Goal: Task Accomplishment & Management: Manage account settings

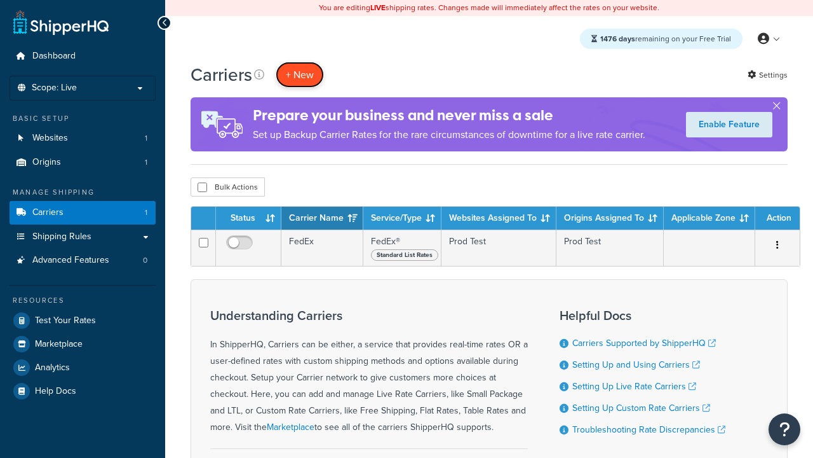
click at [300, 74] on button "+ New" at bounding box center [300, 75] width 48 height 26
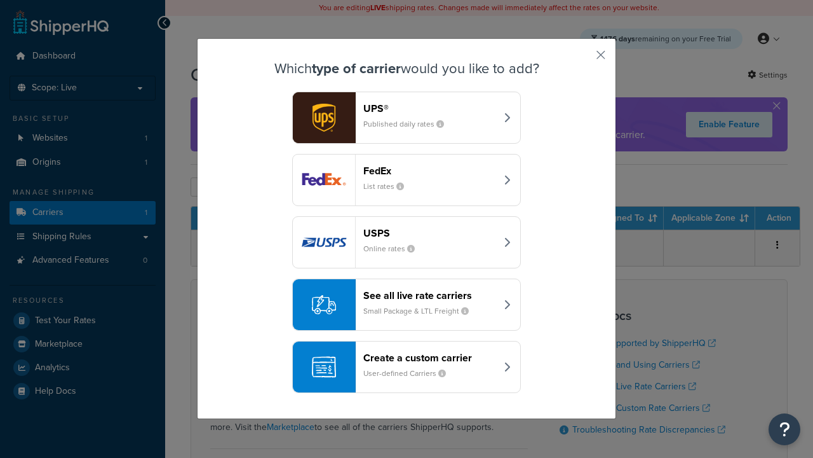
click at [407, 180] on div "FedEx List rates" at bounding box center [430, 180] width 133 height 31
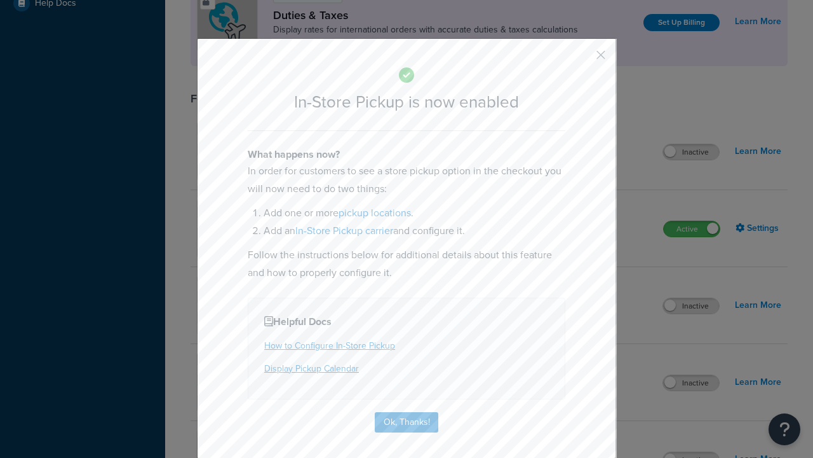
click at [582, 59] on button "button" at bounding box center [582, 59] width 3 height 3
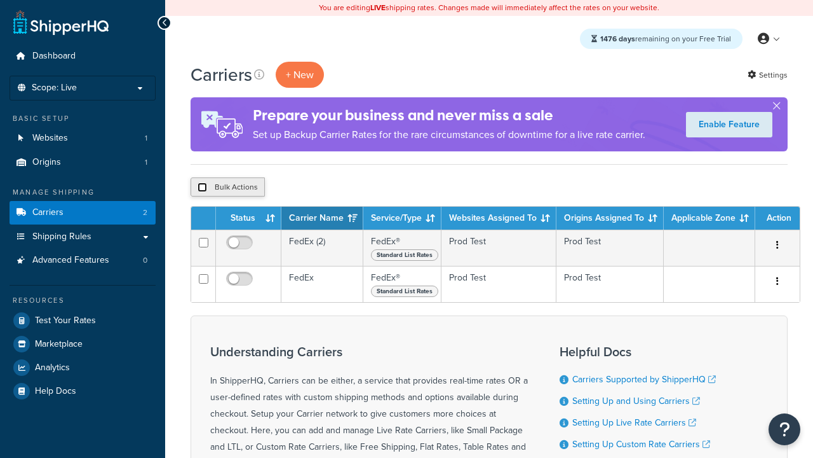
click at [202, 187] on input "checkbox" at bounding box center [203, 187] width 10 height 10
checkbox input "true"
click at [0, 0] on button "Delete" at bounding box center [0, 0] width 0 height 0
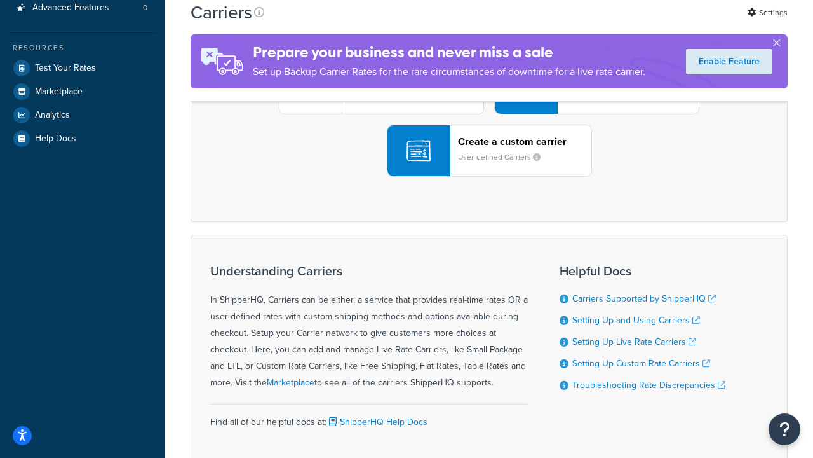
click at [489, 177] on div "UPS® Published daily rates FedEx List rates USPS Online rates See all live rate…" at bounding box center [489, 88] width 571 height 177
click at [632, 23] on header "FedEx" at bounding box center [632, 17] width 133 height 12
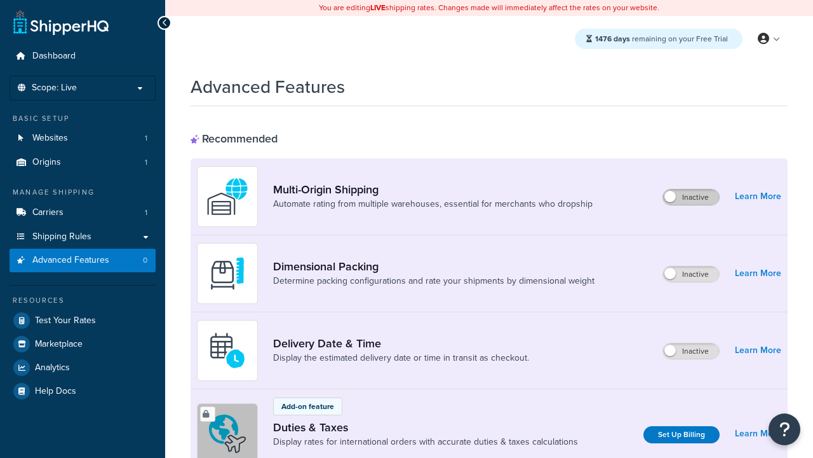
click at [691, 197] on label "Inactive" at bounding box center [691, 196] width 56 height 15
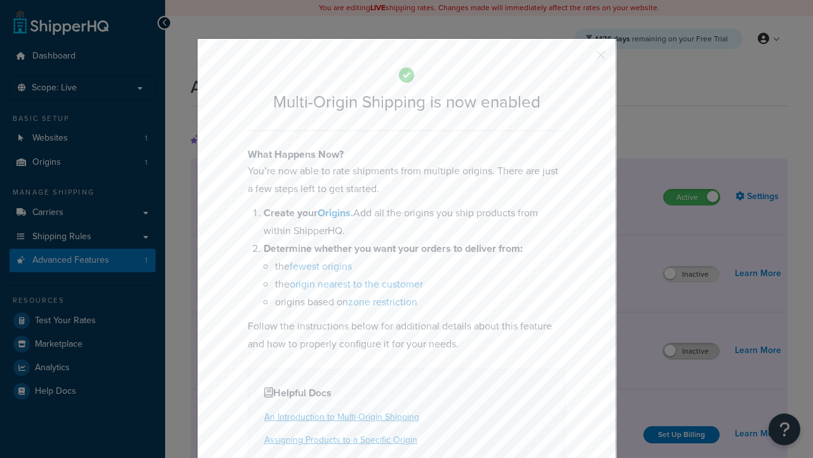
click at [582, 58] on button "button" at bounding box center [582, 59] width 3 height 3
click at [691, 351] on label "Inactive" at bounding box center [691, 350] width 56 height 15
click at [582, 59] on button "button" at bounding box center [582, 59] width 3 height 3
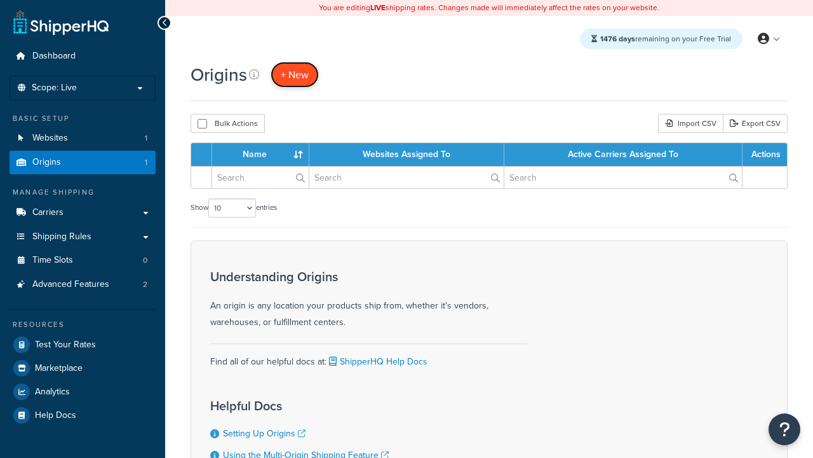
click at [295, 74] on span "+ New" at bounding box center [295, 74] width 28 height 15
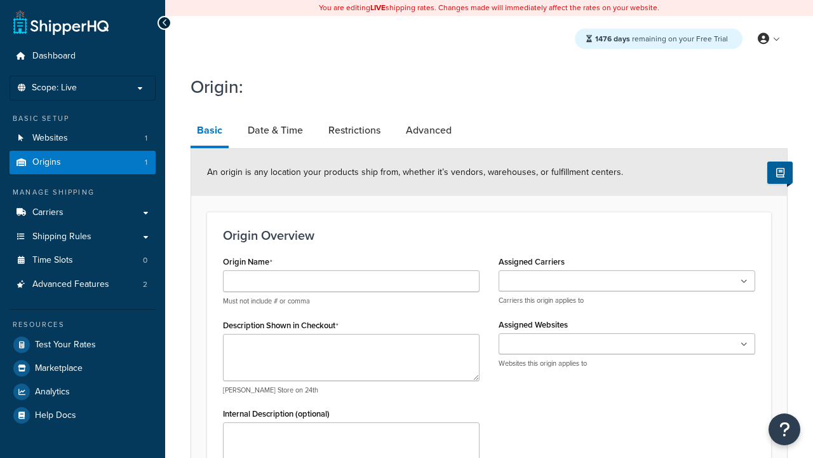
click at [210, 132] on link "Basic" at bounding box center [210, 131] width 38 height 33
click at [275, 130] on link "Date & Time" at bounding box center [275, 130] width 68 height 31
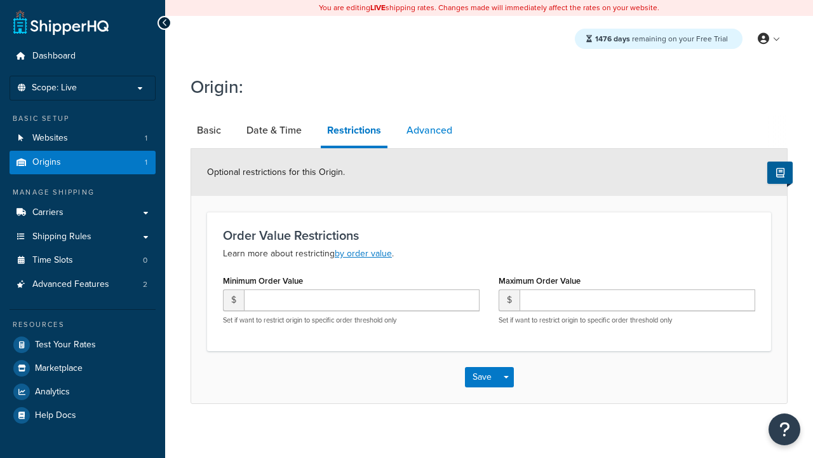
click at [430, 130] on link "Advanced" at bounding box center [429, 130] width 58 height 31
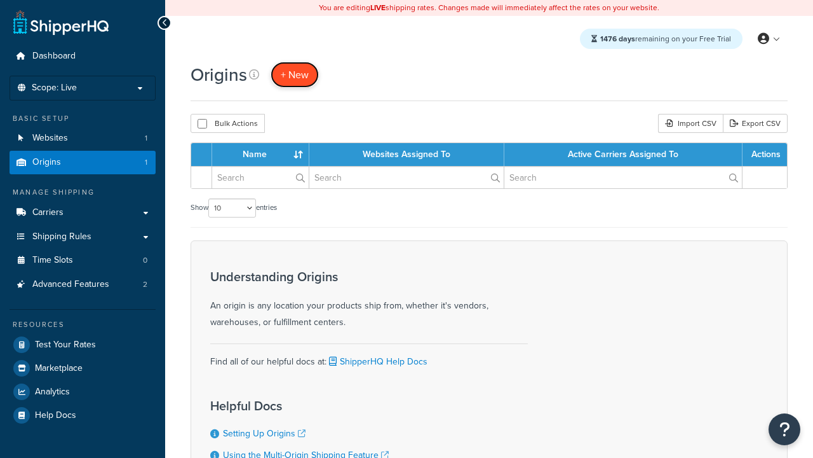
click at [295, 74] on span "+ New" at bounding box center [295, 74] width 28 height 15
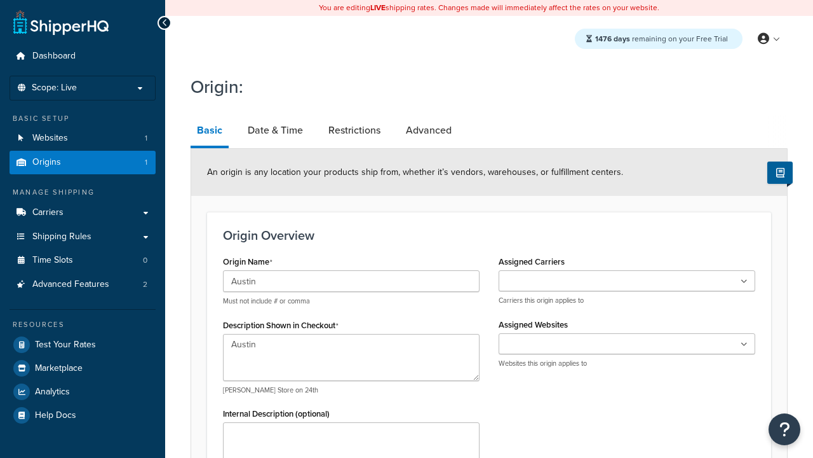
scroll to position [224, 0]
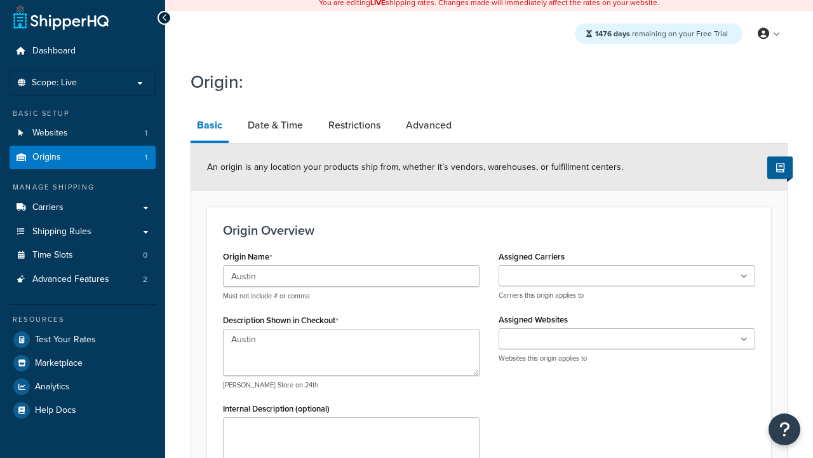
type textarea "Austin"
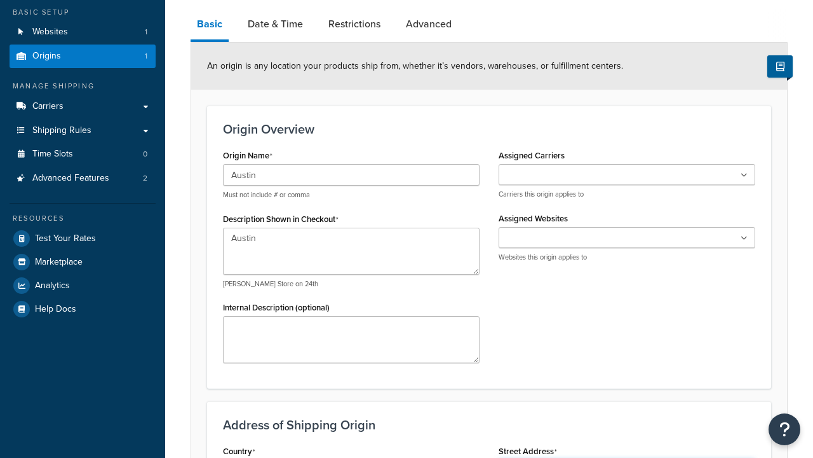
type input "Test Street"
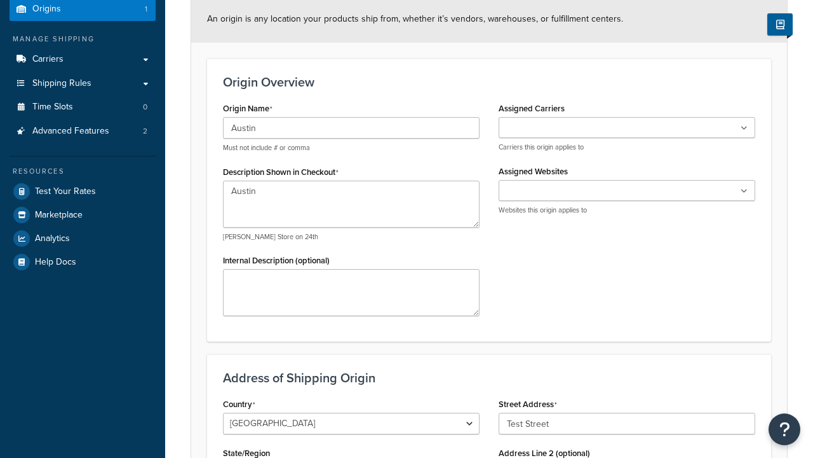
type input "Austin"
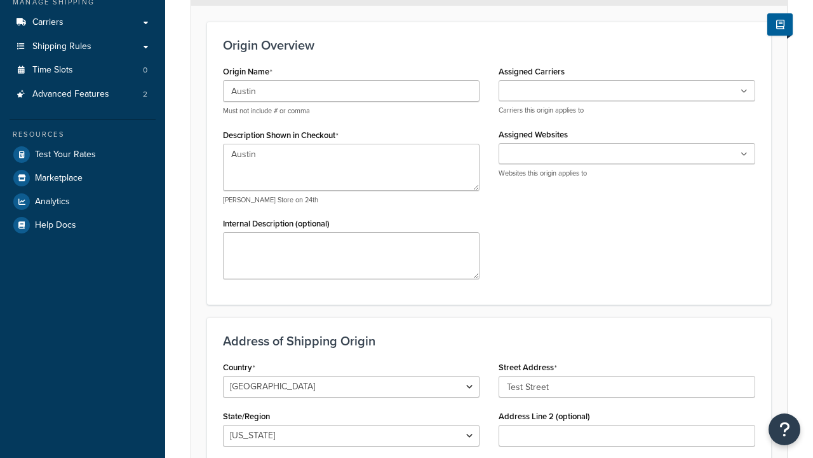
select select "43"
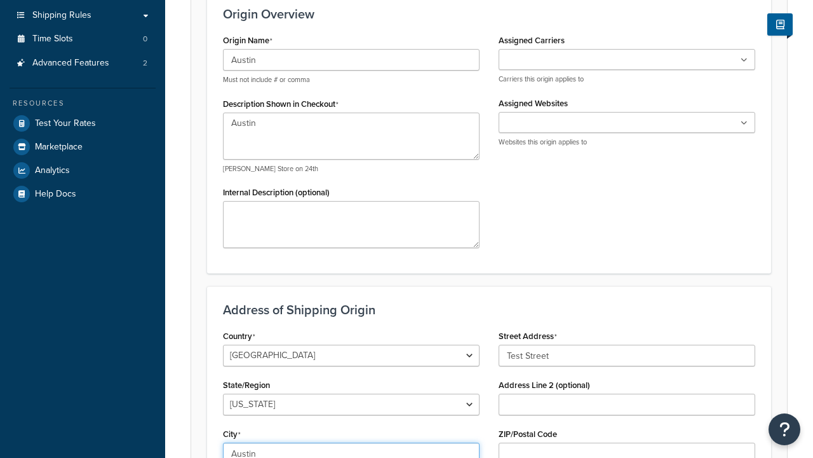
scroll to position [0, 0]
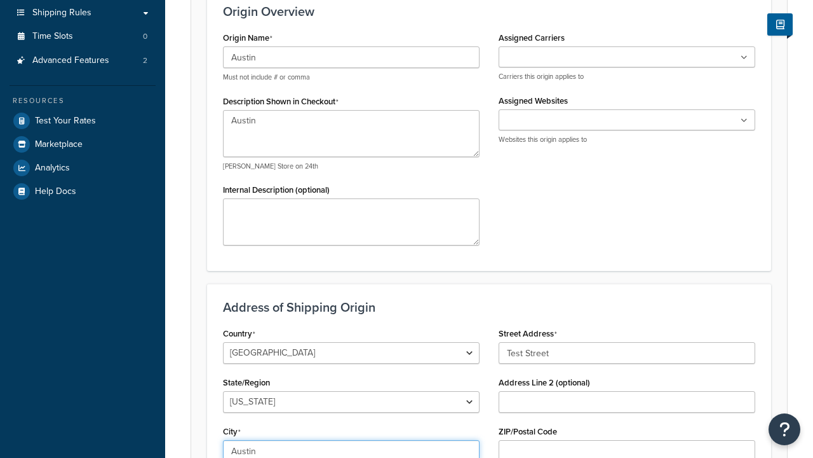
type input "Austin"
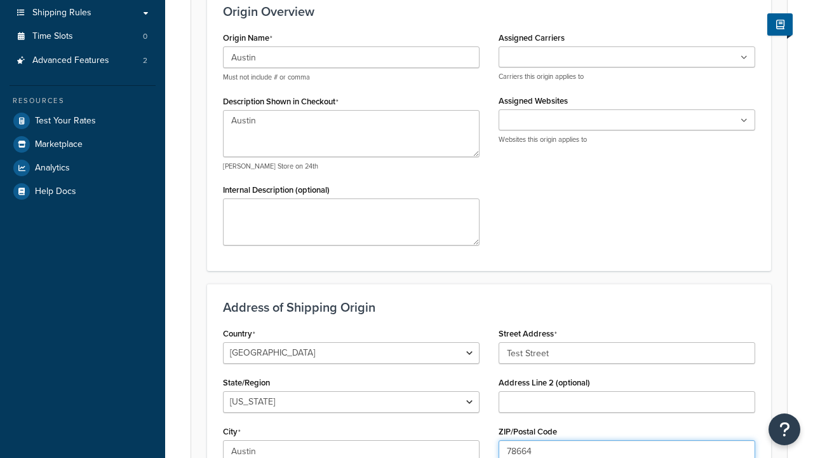
type input "78664"
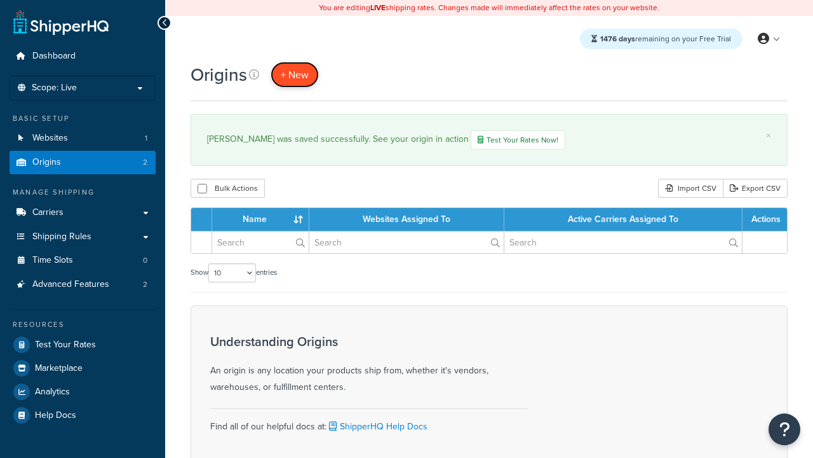
click at [295, 74] on span "+ New" at bounding box center [295, 74] width 28 height 15
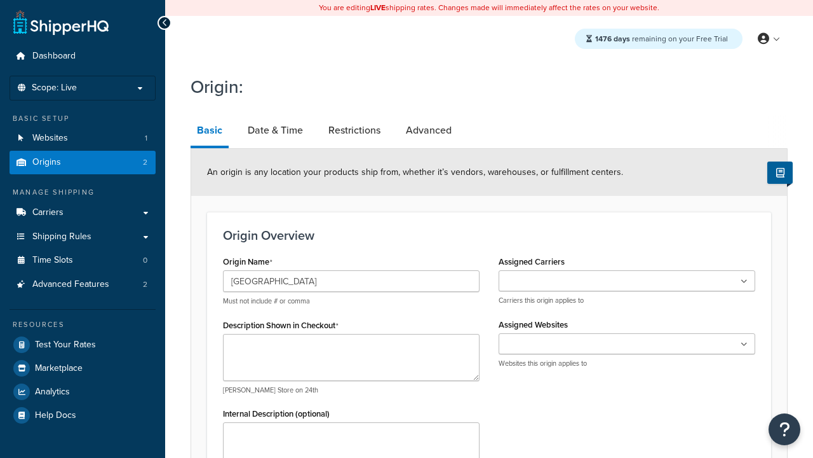
type input "[GEOGRAPHIC_DATA]"
type textarea "Georgetown"
type input "Test Street"
type input "Austin"
select select "43"
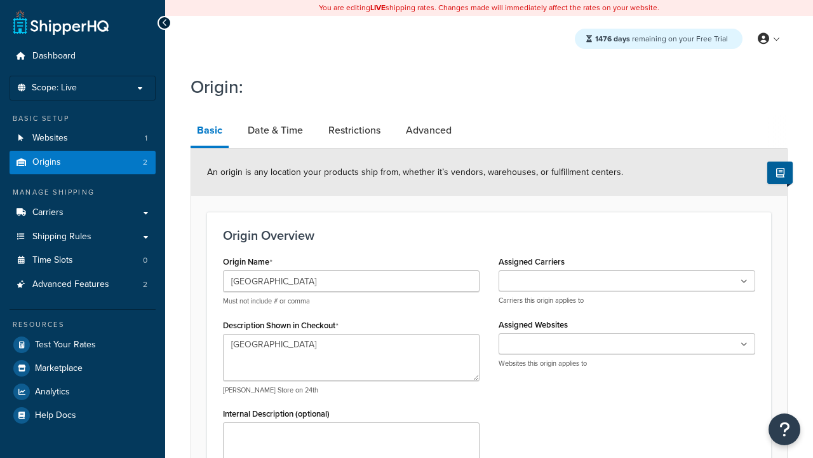
type input "Austin"
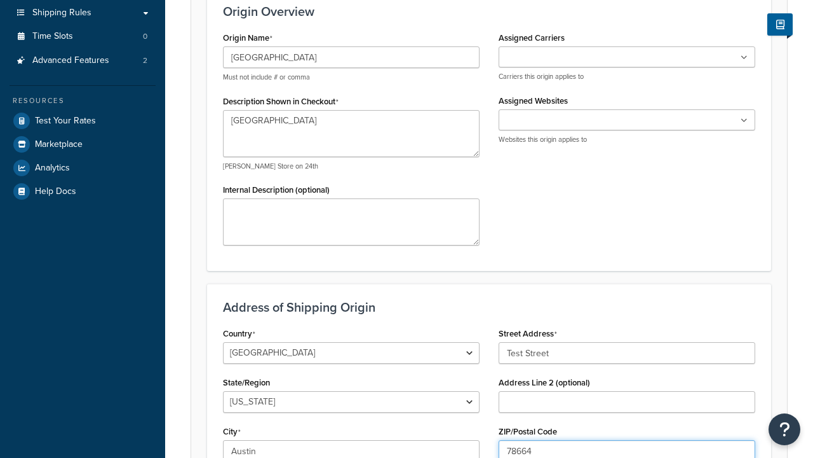
type input "78664"
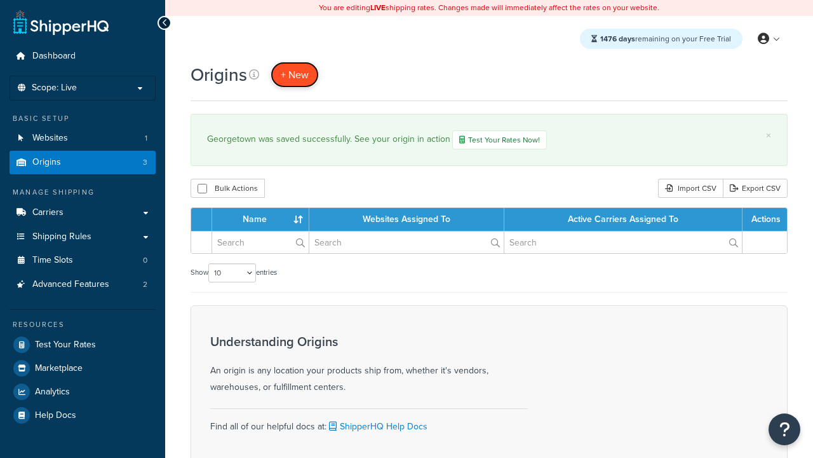
click at [295, 74] on span "+ New" at bounding box center [295, 74] width 28 height 15
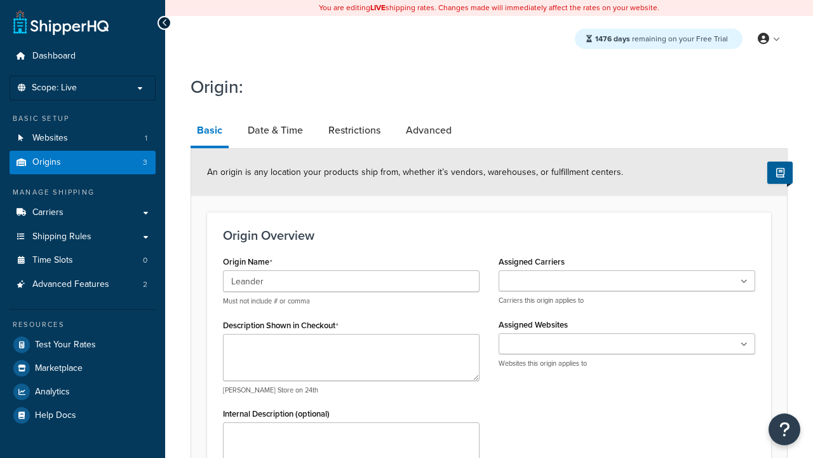
type input "Leander"
type textarea "Leander"
type input "Test Street"
type input "Austin"
select select "43"
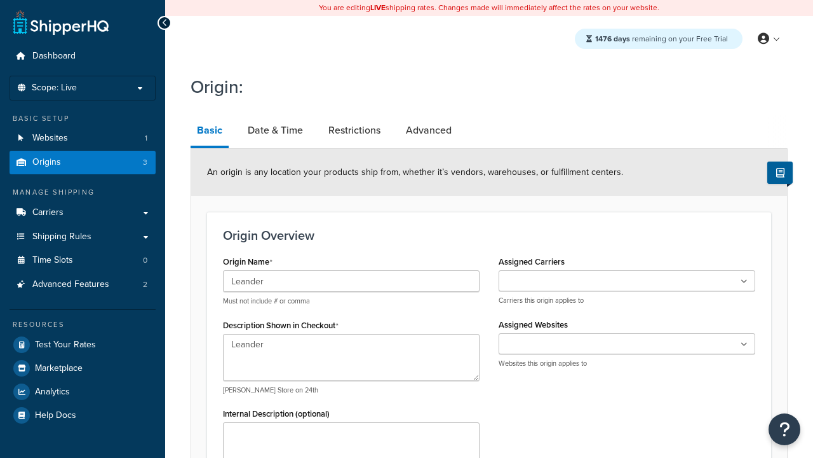
type input "Austin"
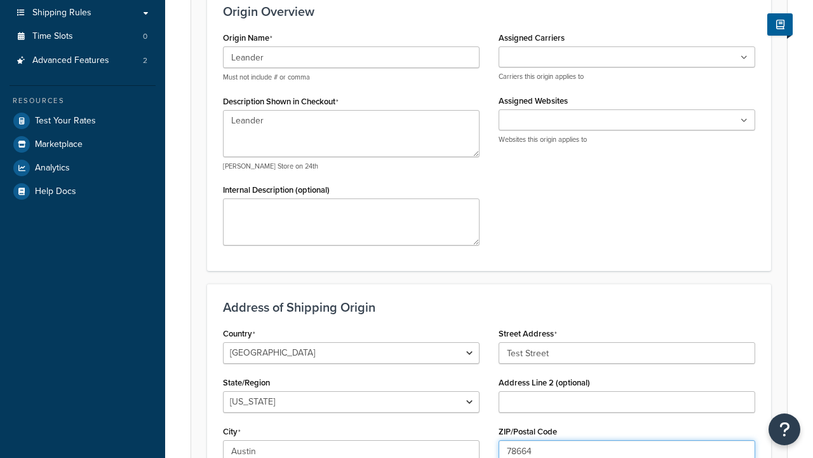
type input "78664"
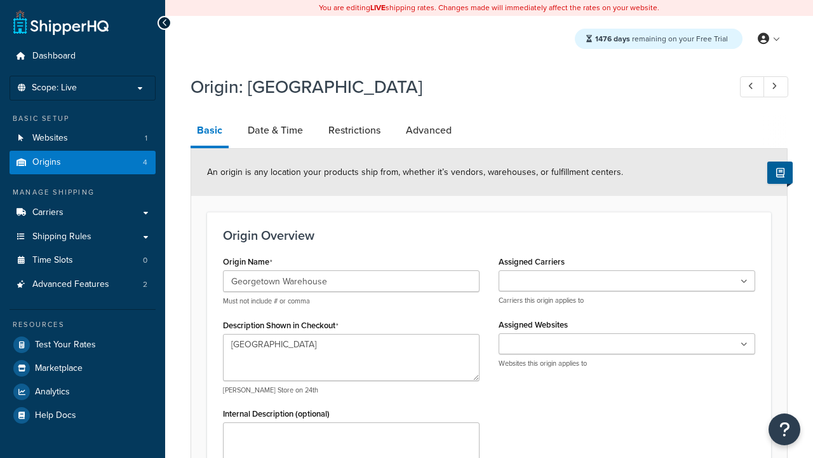
select select "43"
type input "Georgetown Warehouse"
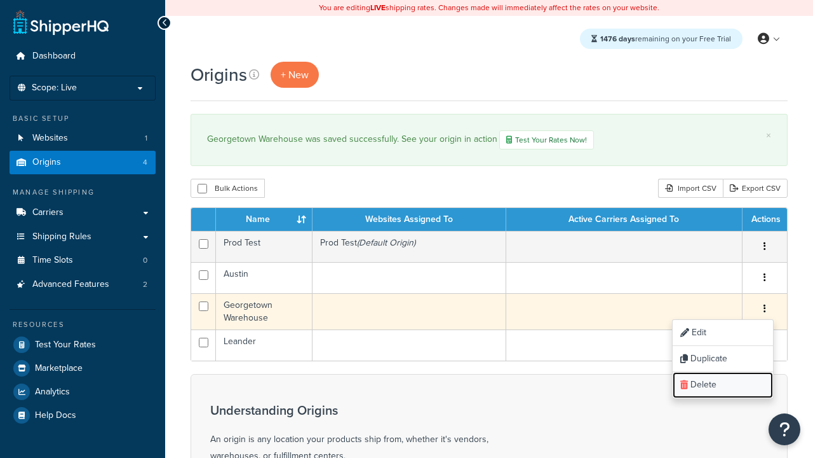
click at [723, 386] on link "Delete" at bounding box center [723, 385] width 100 height 26
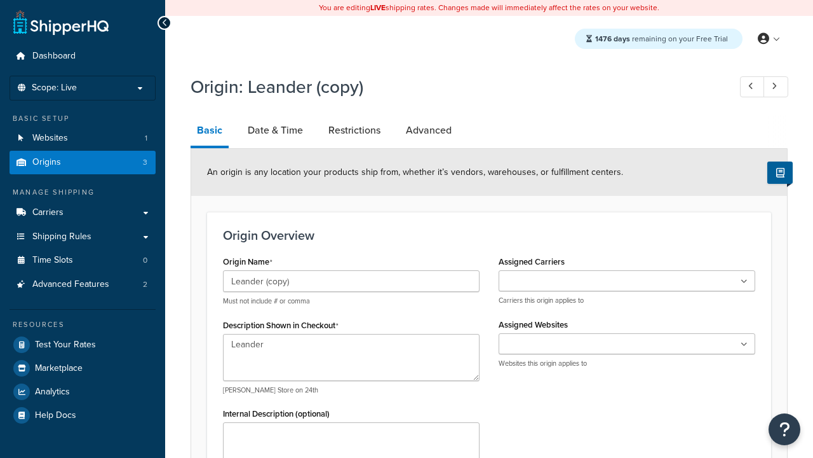
select select "43"
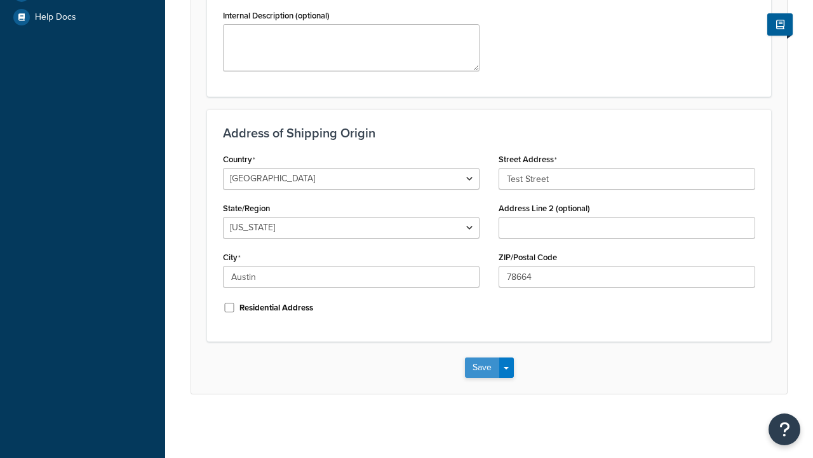
click at [482, 367] on button "Save" at bounding box center [482, 367] width 34 height 20
